Goal: Register for event/course

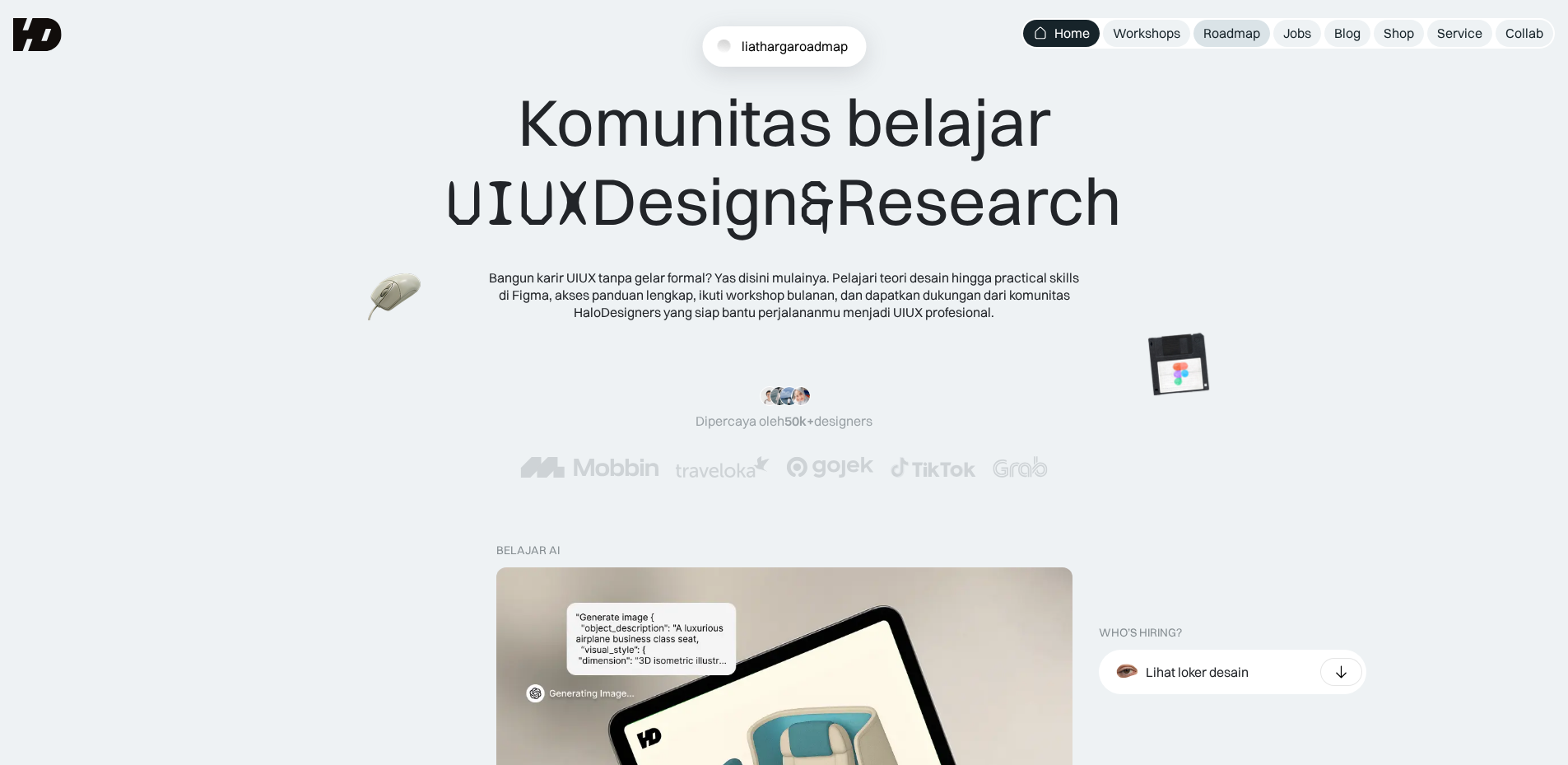
click at [1204, 28] on div "Roadmap" at bounding box center [1232, 33] width 56 height 17
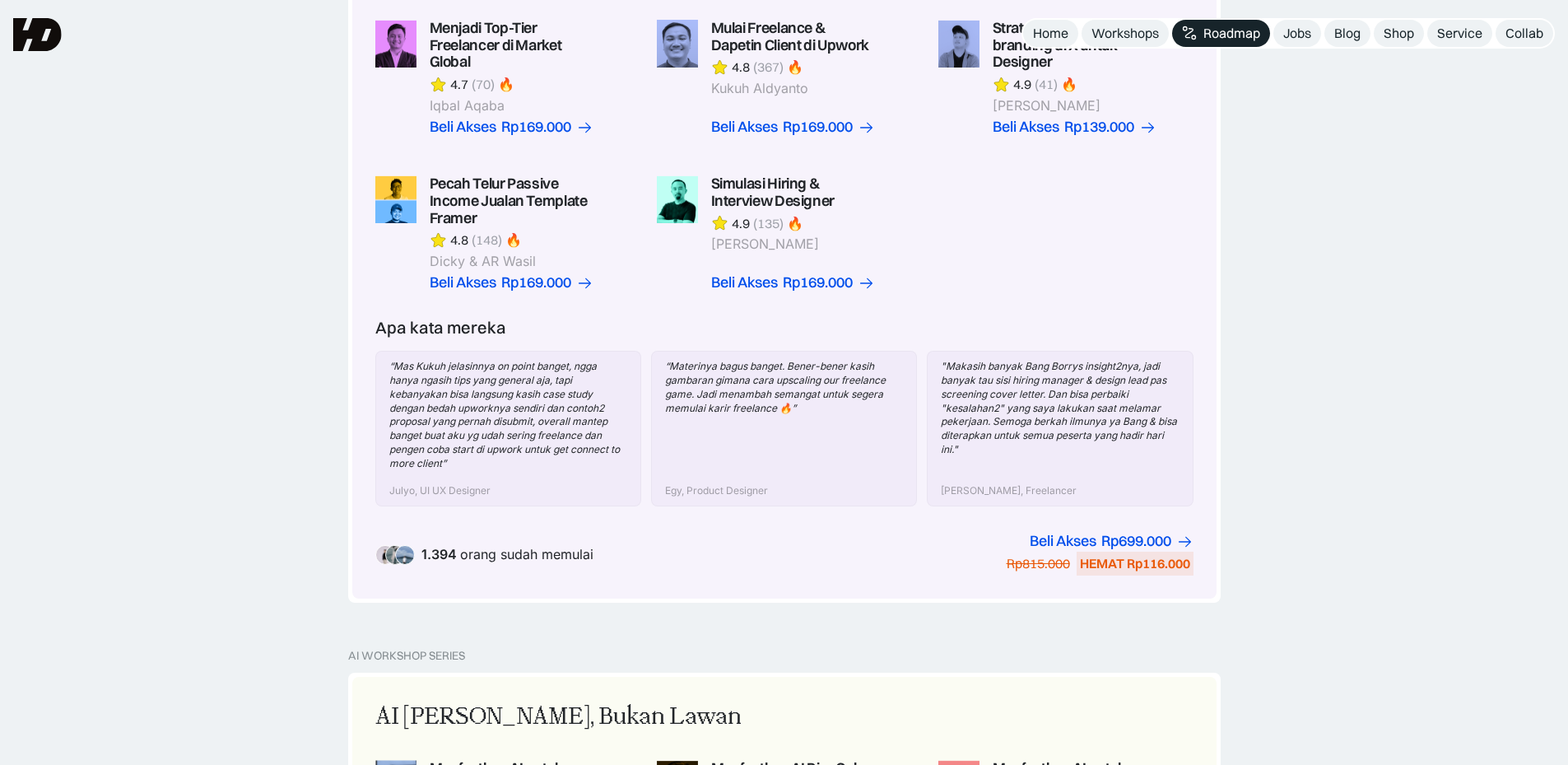
scroll to position [422, 0]
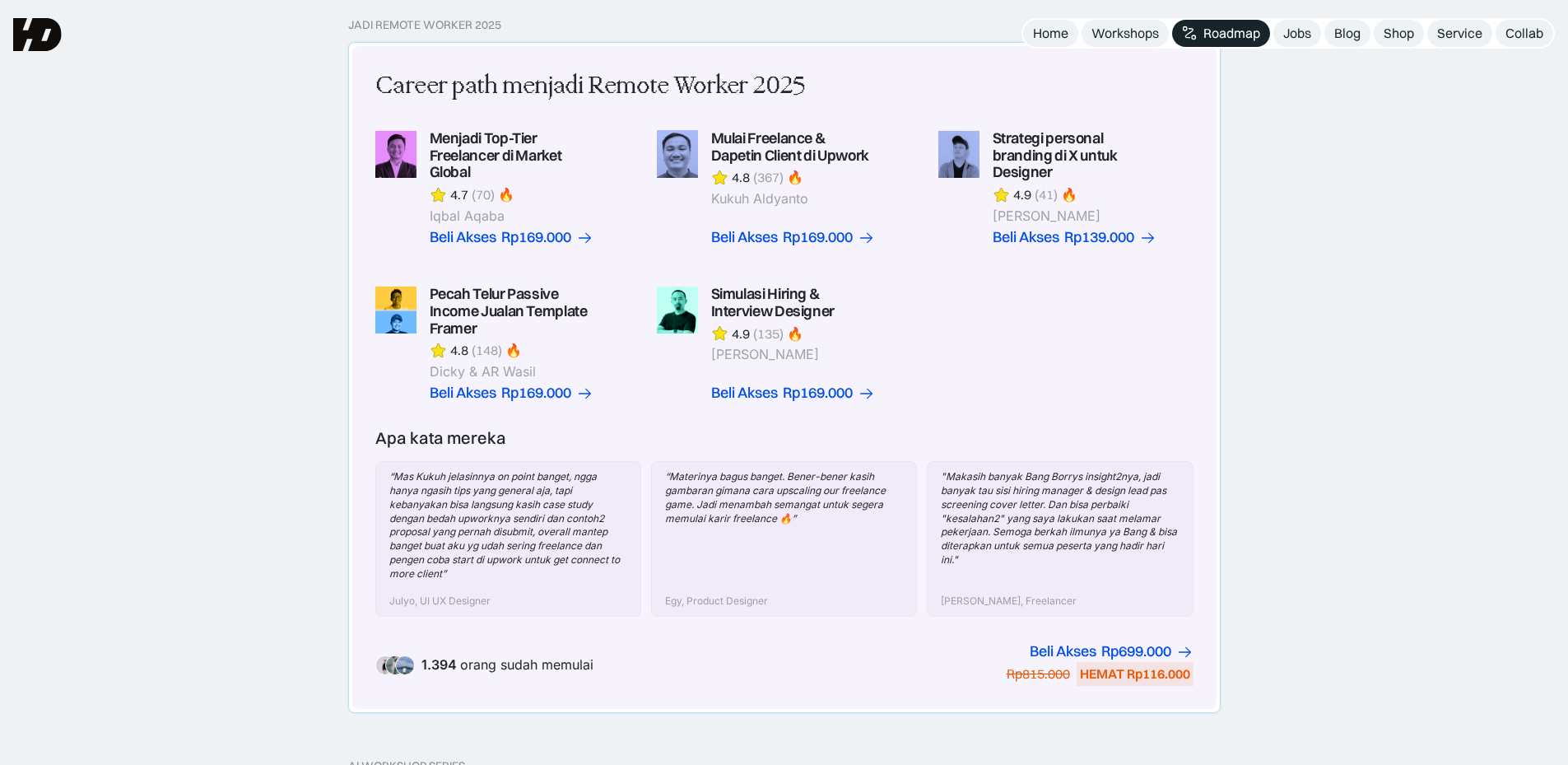
click at [863, 216] on link at bounding box center [785, 188] width 255 height 116
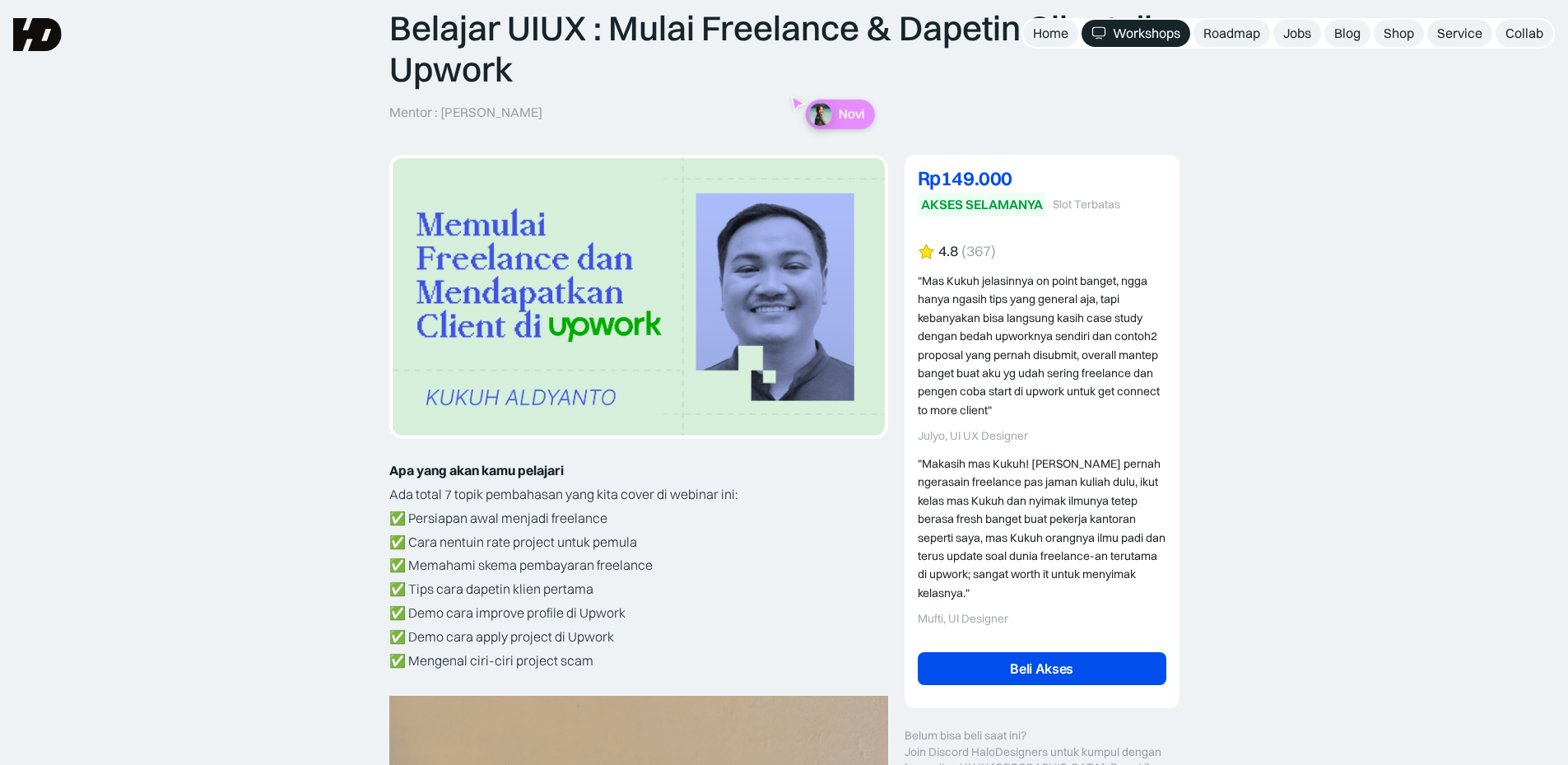
scroll to position [130, 0]
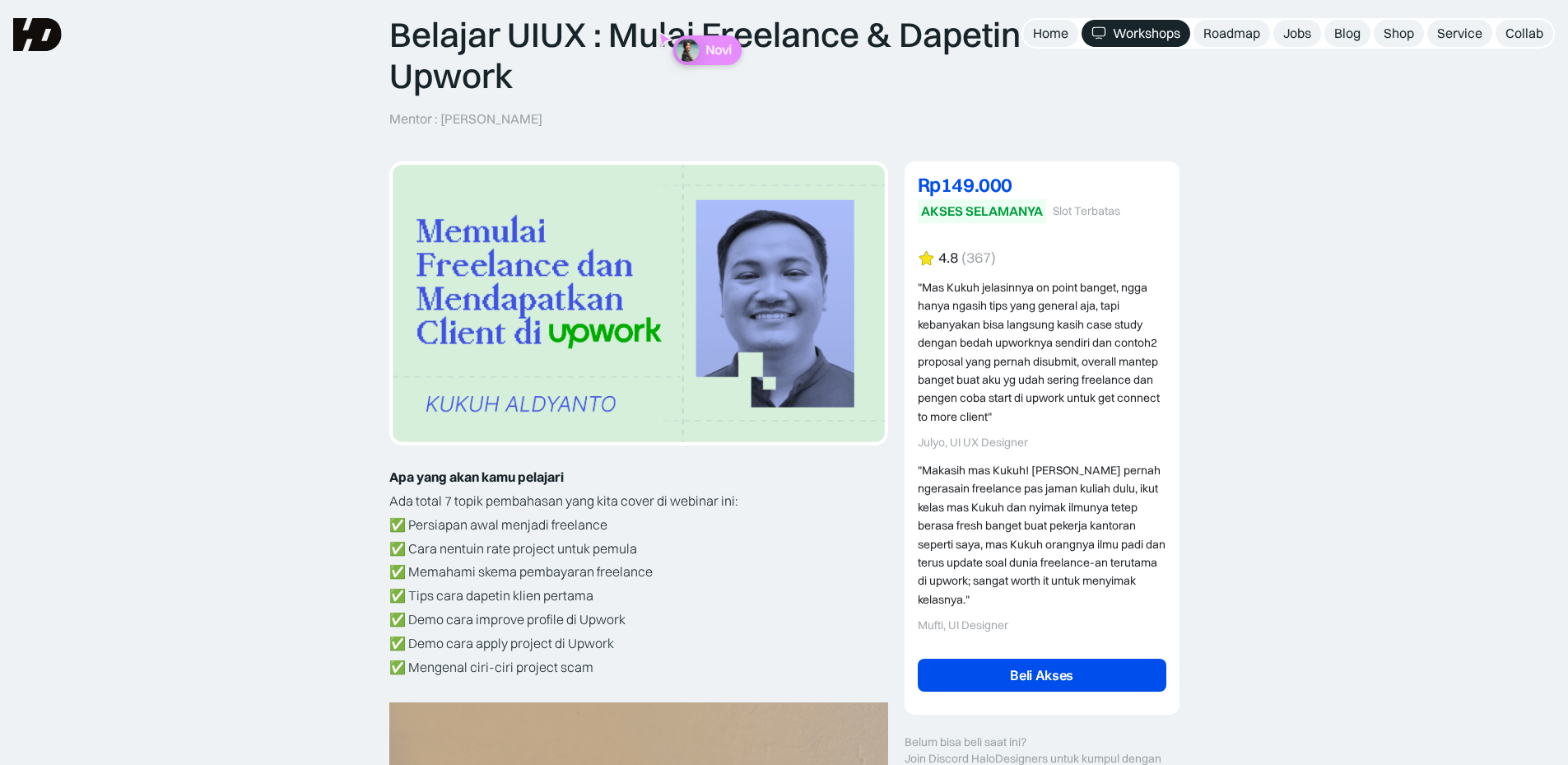
click at [1165, 34] on div "Workshops" at bounding box center [1147, 33] width 67 height 17
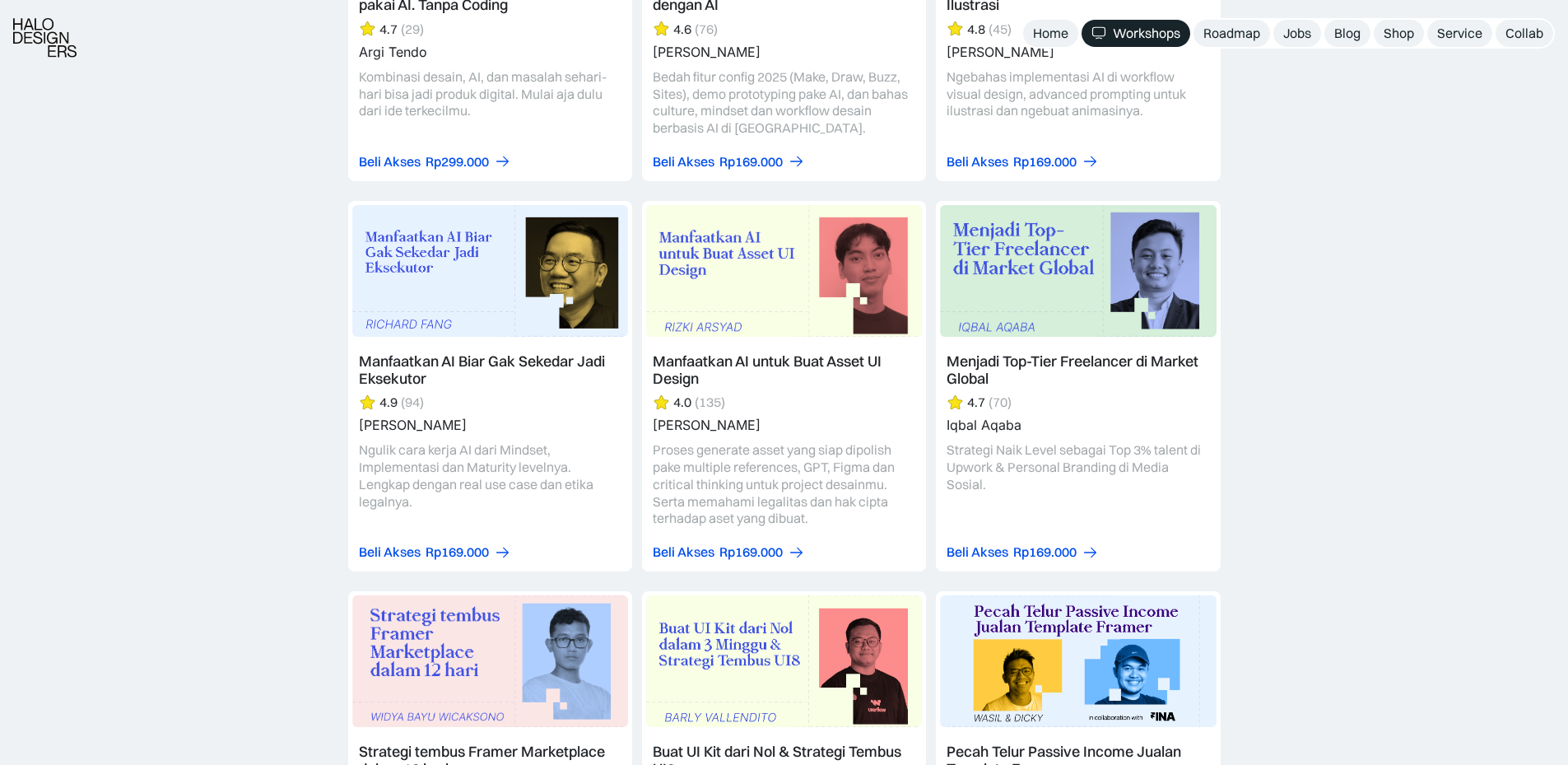
scroll to position [2120, 0]
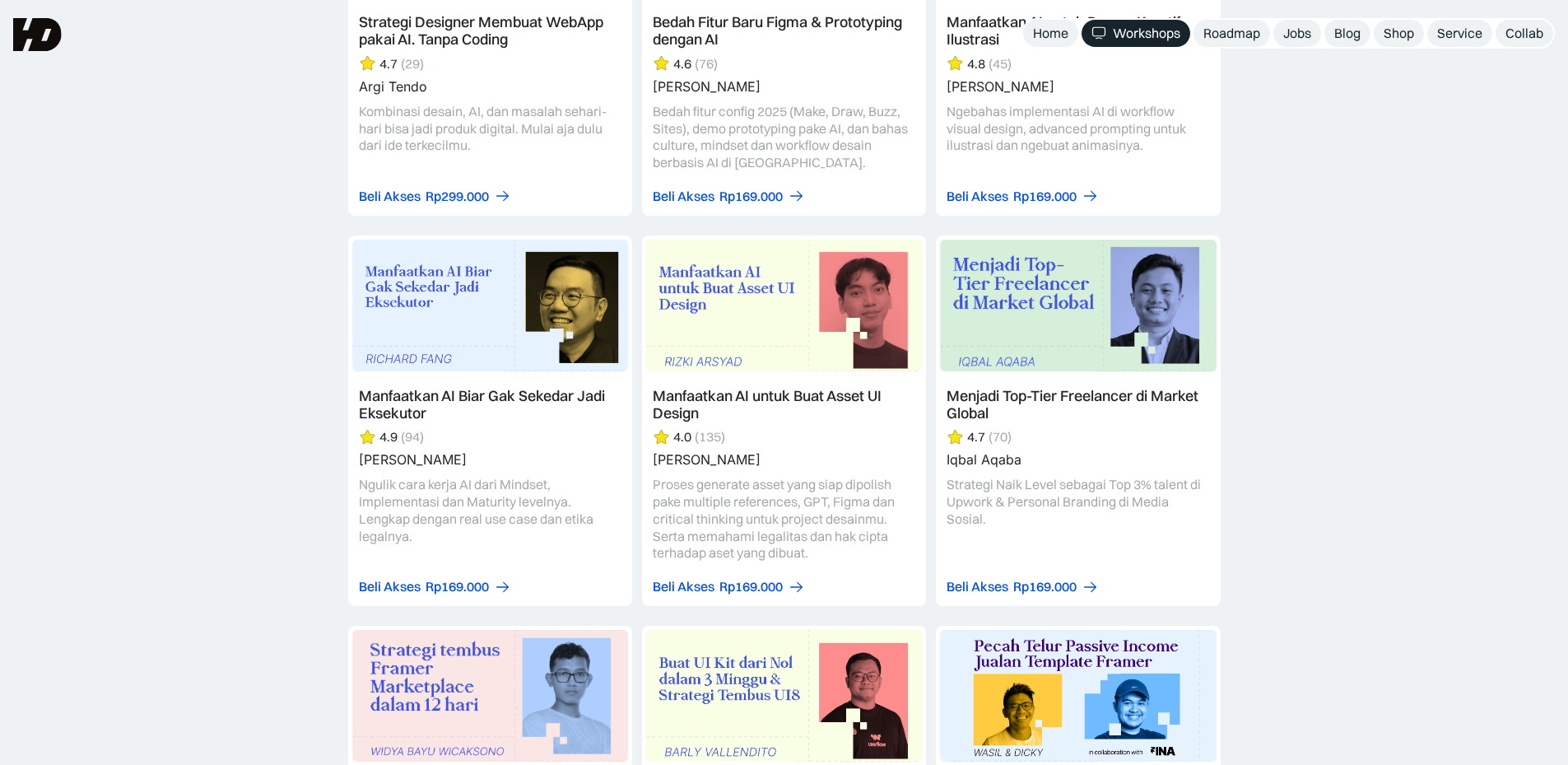
click at [1077, 567] on link at bounding box center [1078, 420] width 284 height 371
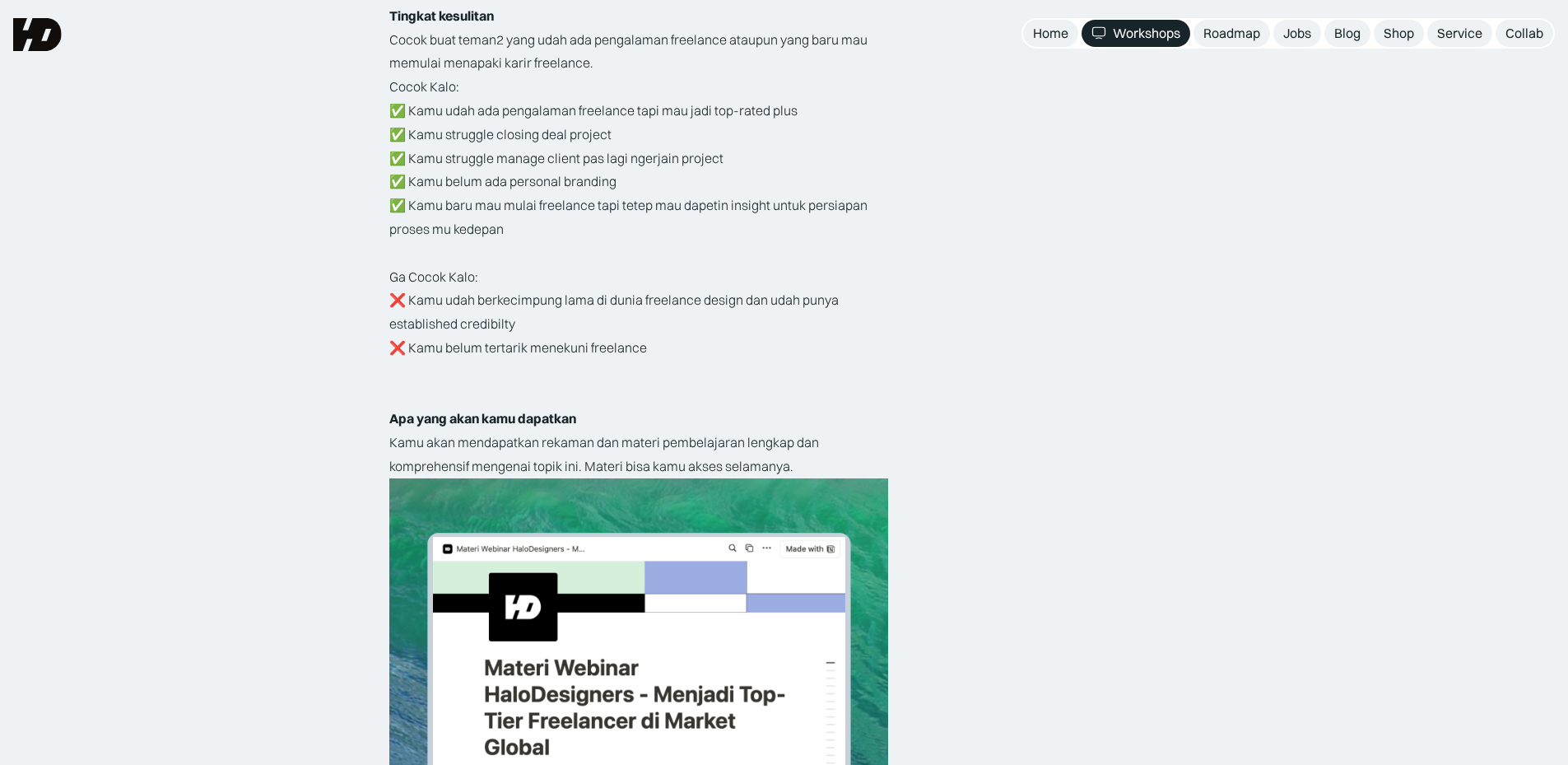
scroll to position [2897, 0]
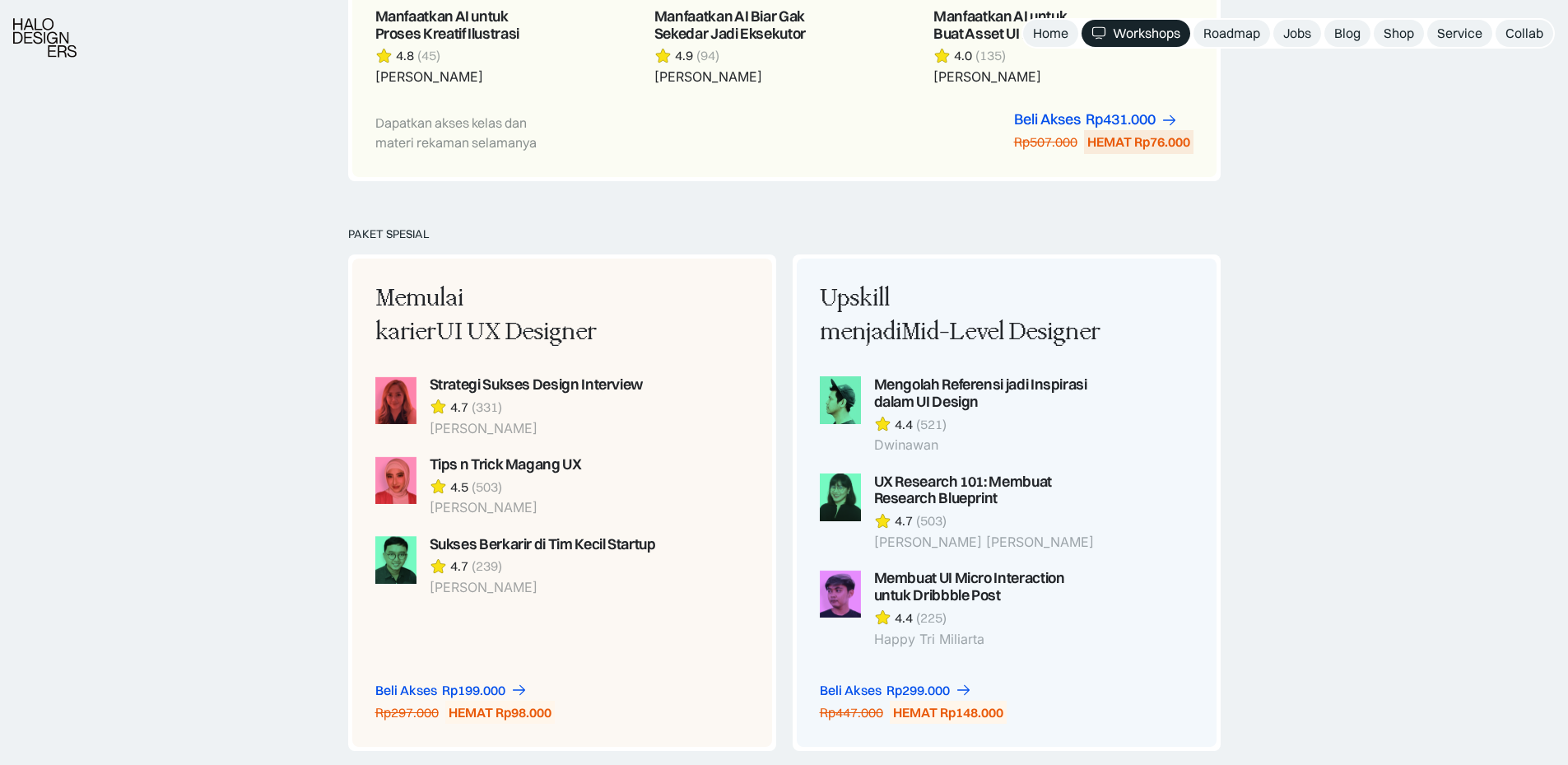
scroll to position [1182, 0]
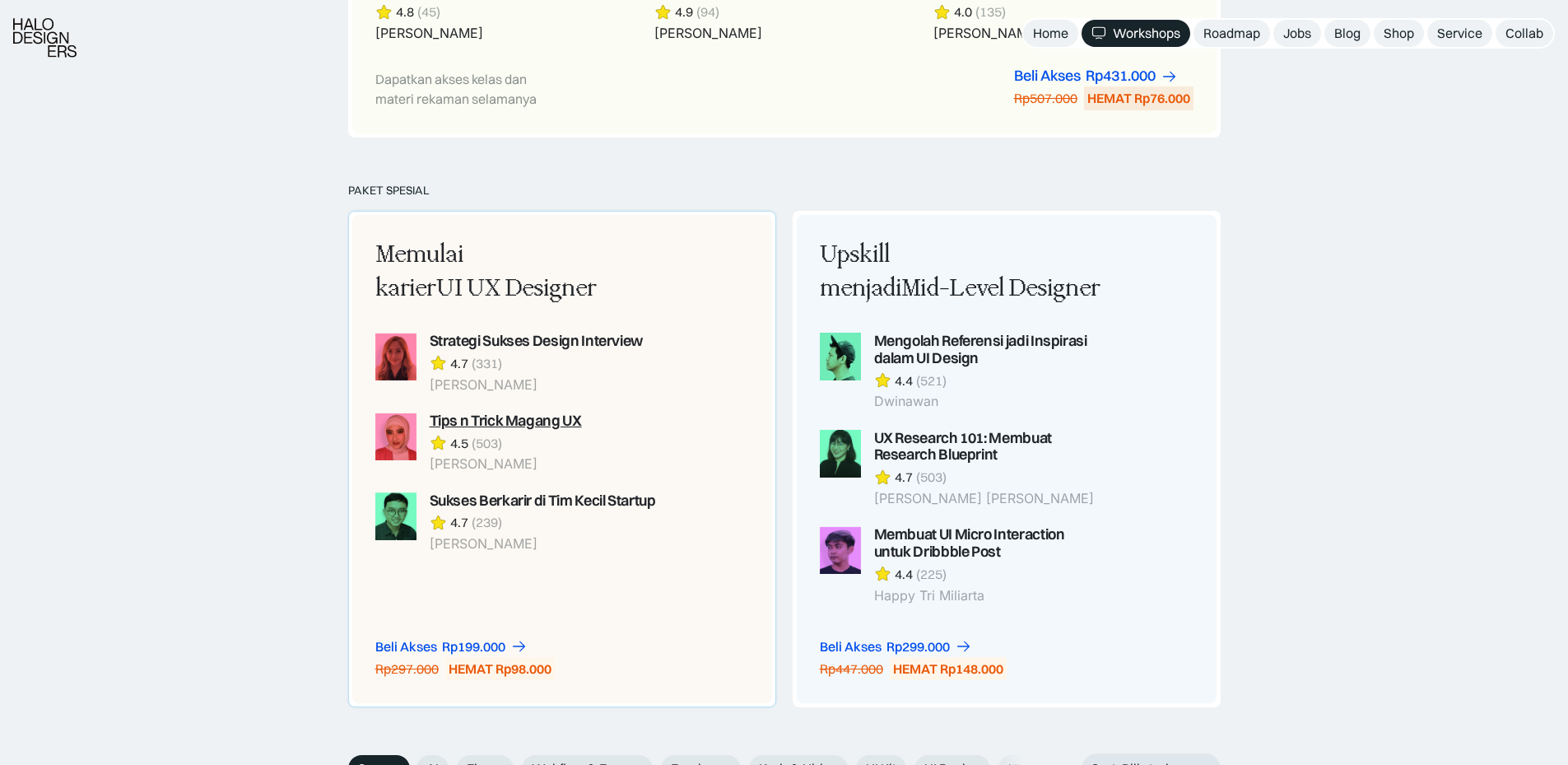
click at [524, 430] on div "Tips n Trick Magang UX 4.5 (503) Annisa Prasetyanto" at bounding box center [506, 442] width 152 height 60
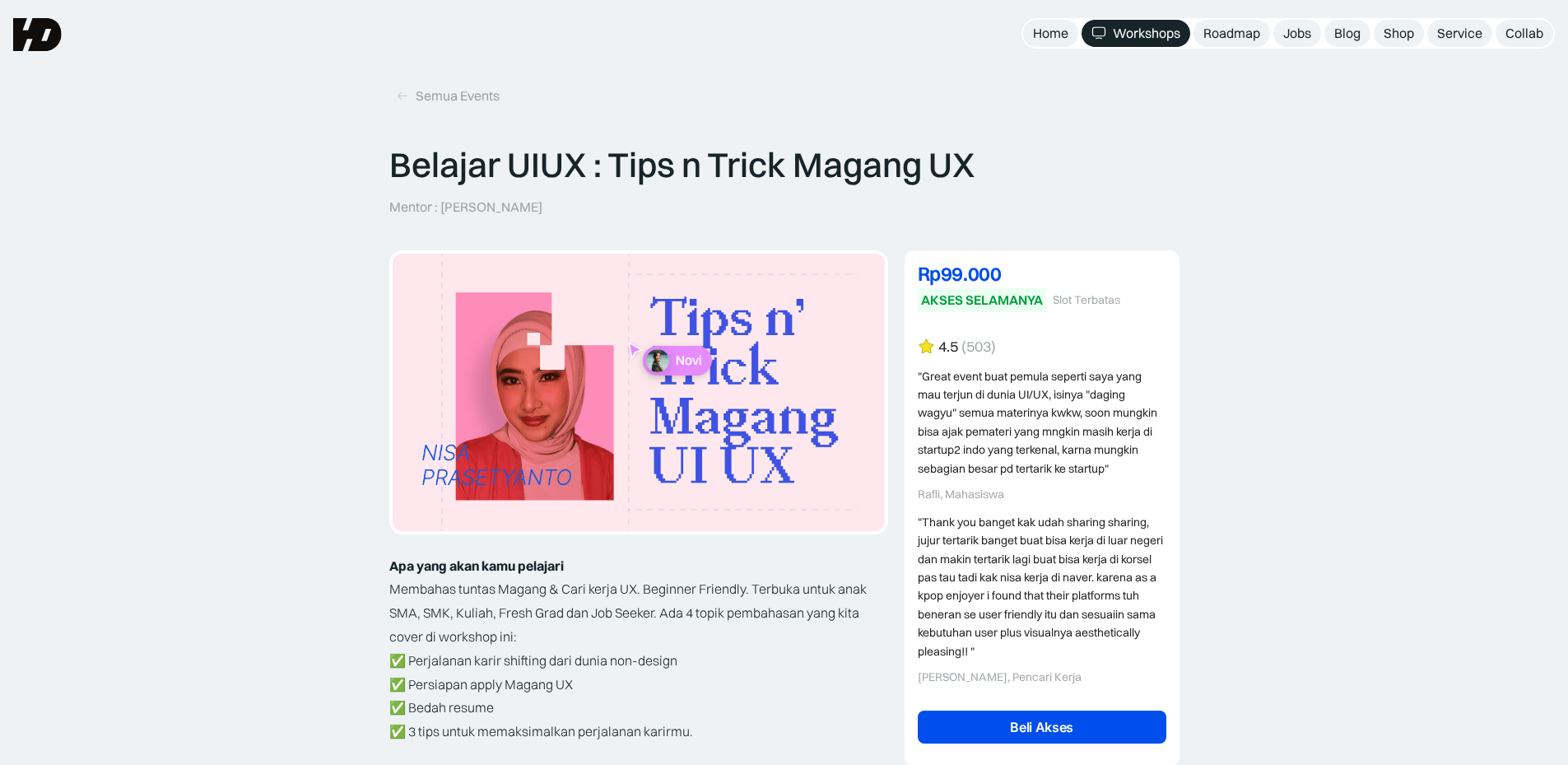
drag, startPoint x: 445, startPoint y: 208, endPoint x: 563, endPoint y: 214, distance: 118.2
click at [563, 214] on div "Belajar UIUX : Tips n Trick Magang UX Mentor : Annisa Prasetyanto Novi" at bounding box center [784, 180] width 790 height 71
click at [568, 211] on div "Belajar UIUX : Tips n Trick Magang UX Mentor : Annisa Prasetyanto Novi" at bounding box center [784, 180] width 790 height 71
drag, startPoint x: 441, startPoint y: 209, endPoint x: 566, endPoint y: 207, distance: 125.0
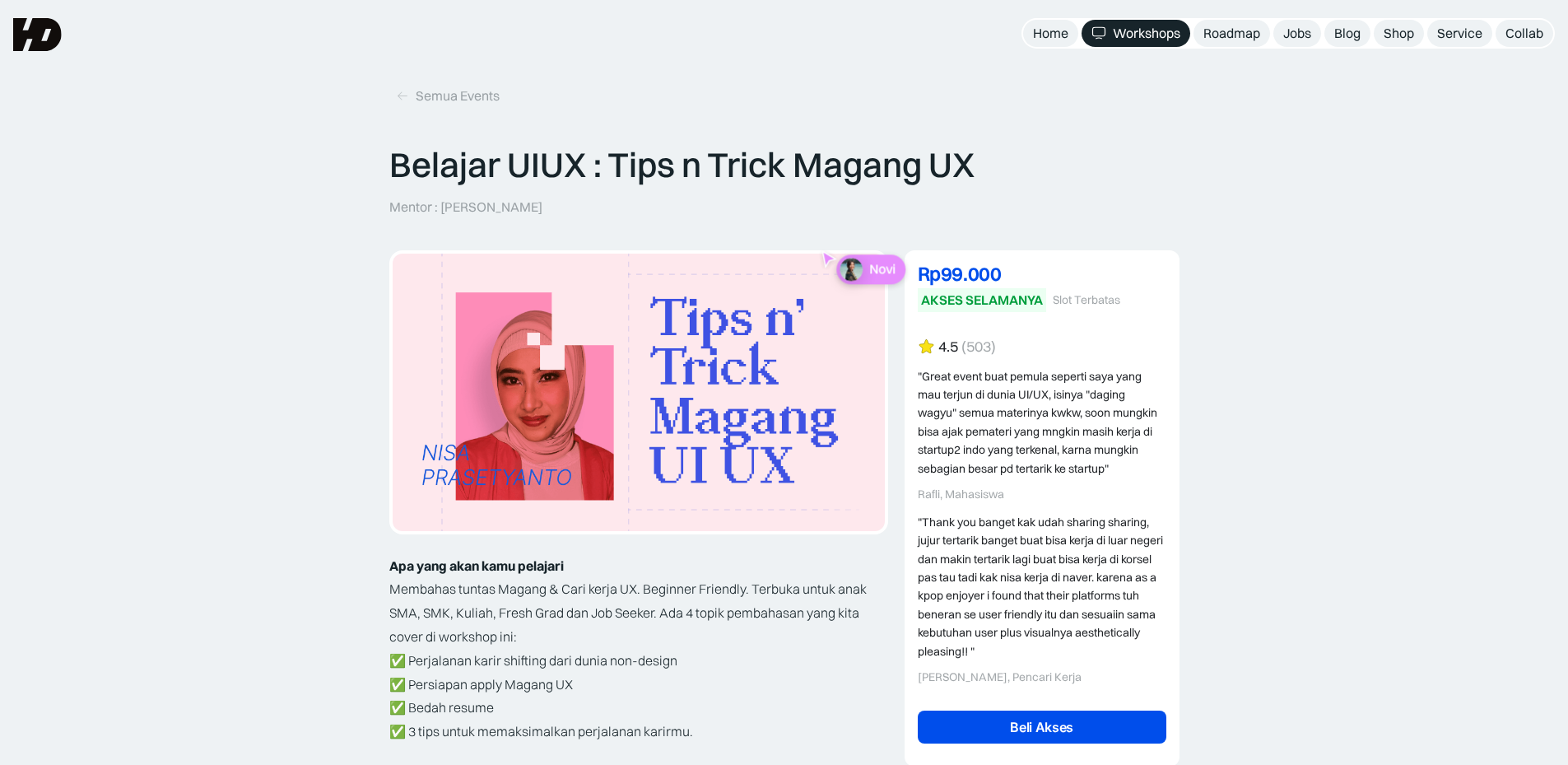
click at [566, 207] on div "Belajar UIUX : Tips n Trick Magang UX Mentor : Annisa Prasetyanto Novi" at bounding box center [784, 180] width 790 height 71
copy p "[PERSON_NAME]"
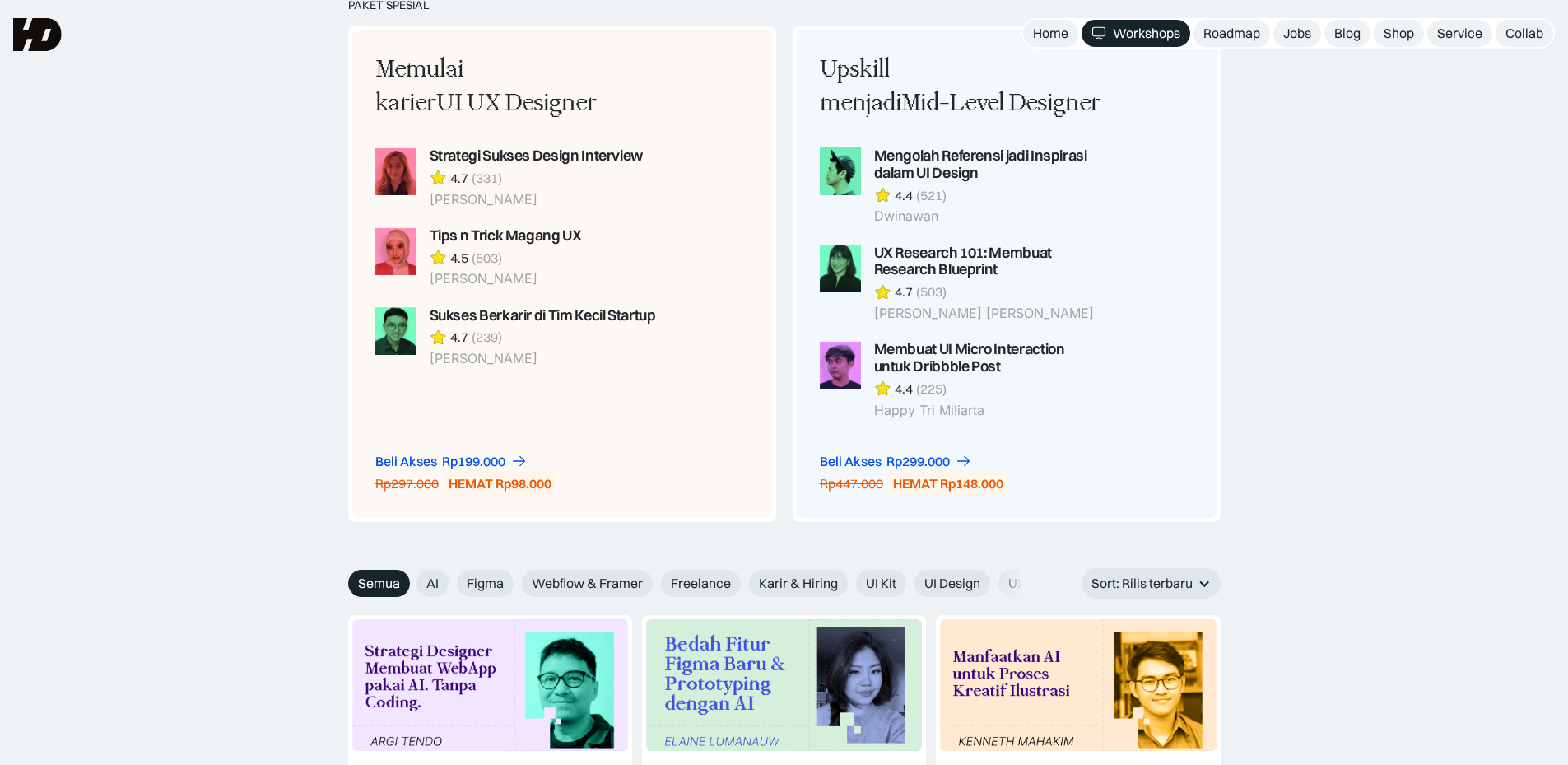
scroll to position [1182, 0]
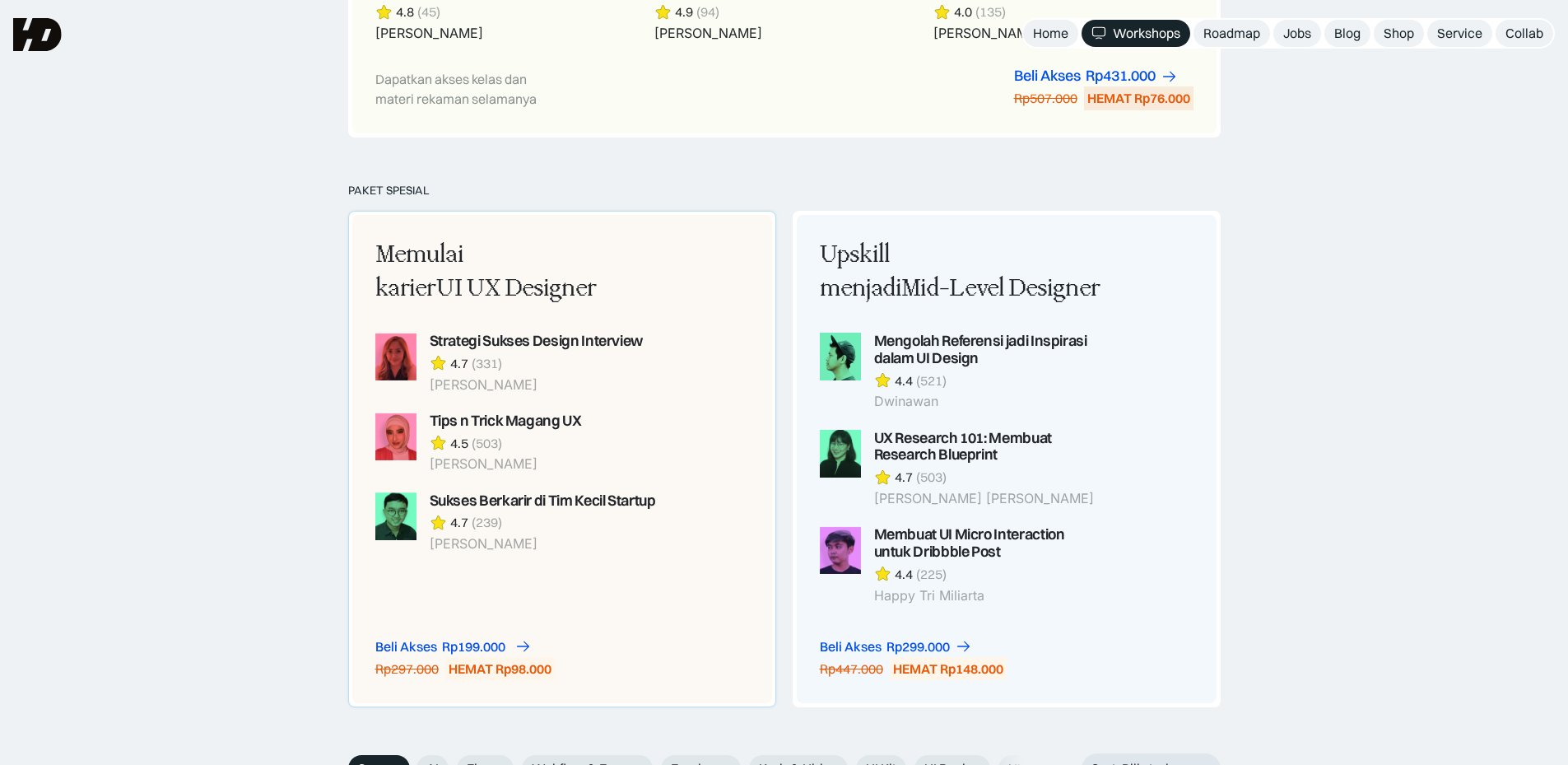
click at [471, 643] on div "Rp199.000" at bounding box center [474, 645] width 63 height 17
click at [498, 342] on div "Strategi Sukses Design Interview" at bounding box center [537, 340] width 214 height 17
